Goal: Connect with others: Connect with others

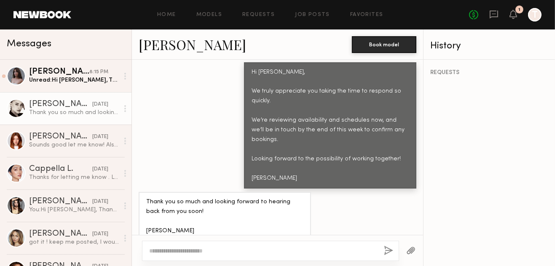
scroll to position [1119, 0]
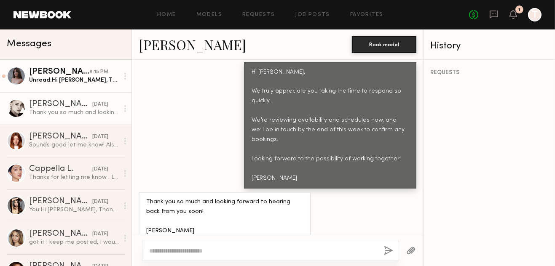
drag, startPoint x: 78, startPoint y: 81, endPoint x: 87, endPoint y: 82, distance: 9.4
click at [78, 81] on div "Unread: Hi [PERSON_NAME], Thank you for reaching out. I’m available and flexibl…" at bounding box center [74, 80] width 90 height 8
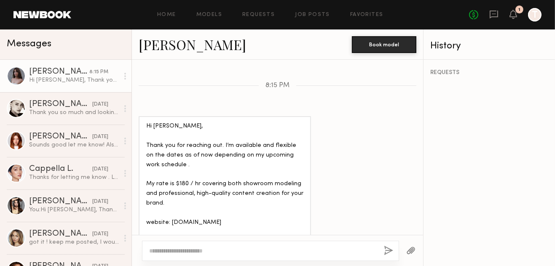
scroll to position [746, 0]
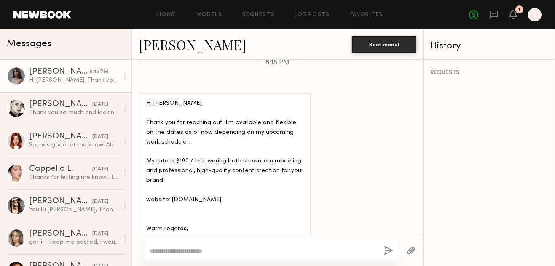
click at [164, 47] on link "[PERSON_NAME]" at bounding box center [192, 44] width 107 height 18
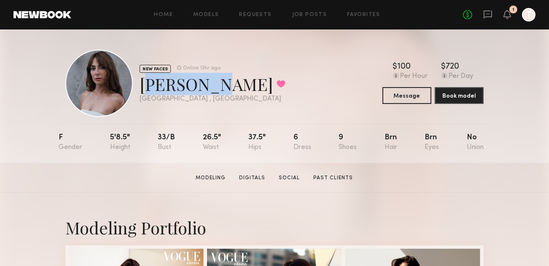
drag, startPoint x: 204, startPoint y: 91, endPoint x: 142, endPoint y: 89, distance: 61.5
click at [142, 89] on div "[PERSON_NAME] Favorited" at bounding box center [212, 84] width 146 height 22
copy div "[PERSON_NAME]"
click at [490, 12] on icon at bounding box center [487, 14] width 9 height 9
